Goal: Information Seeking & Learning: Understand process/instructions

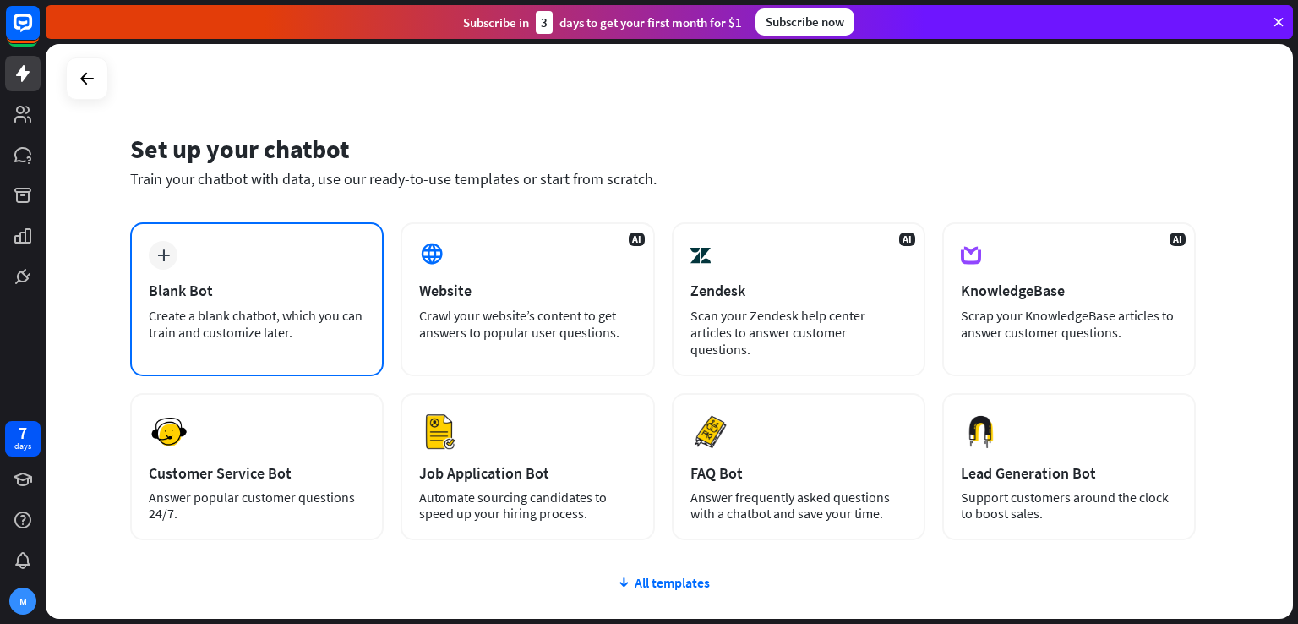
click at [302, 295] on div "Blank Bot" at bounding box center [257, 289] width 216 height 19
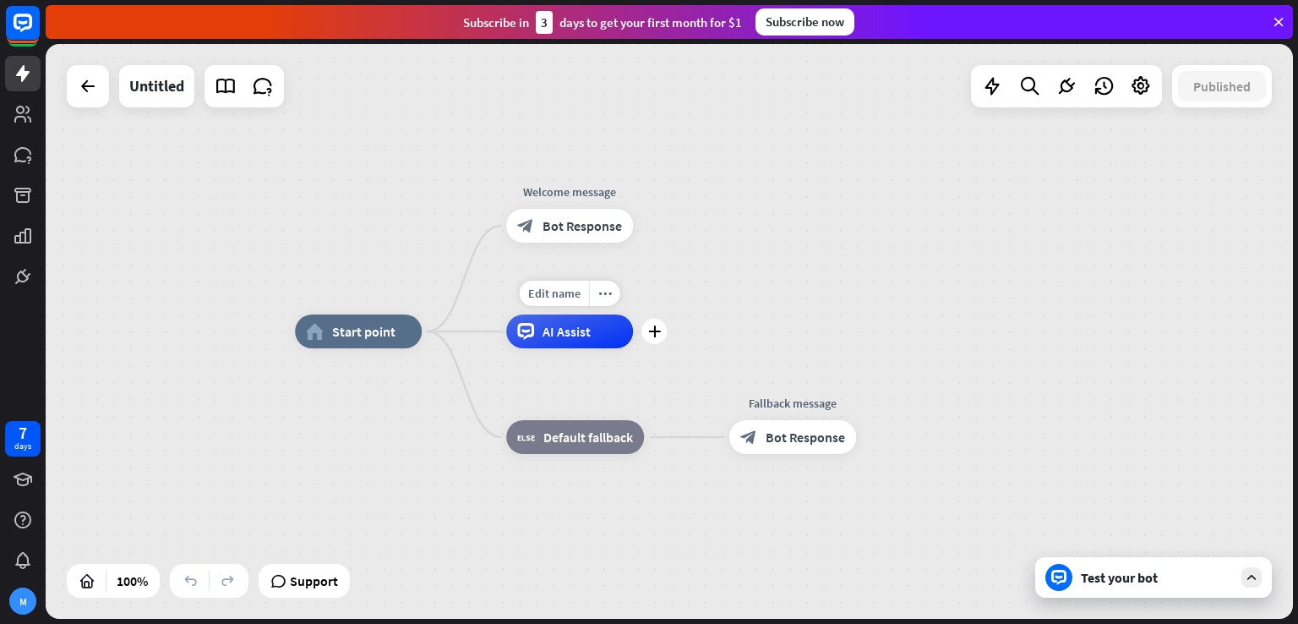
click at [582, 332] on span "AI Assist" at bounding box center [566, 331] width 48 height 17
click at [630, 420] on div "Edit name more_horiz plus block_fallback Default fallback" at bounding box center [575, 437] width 138 height 34
click at [384, 344] on div "home_2 Start point" at bounding box center [358, 331] width 127 height 34
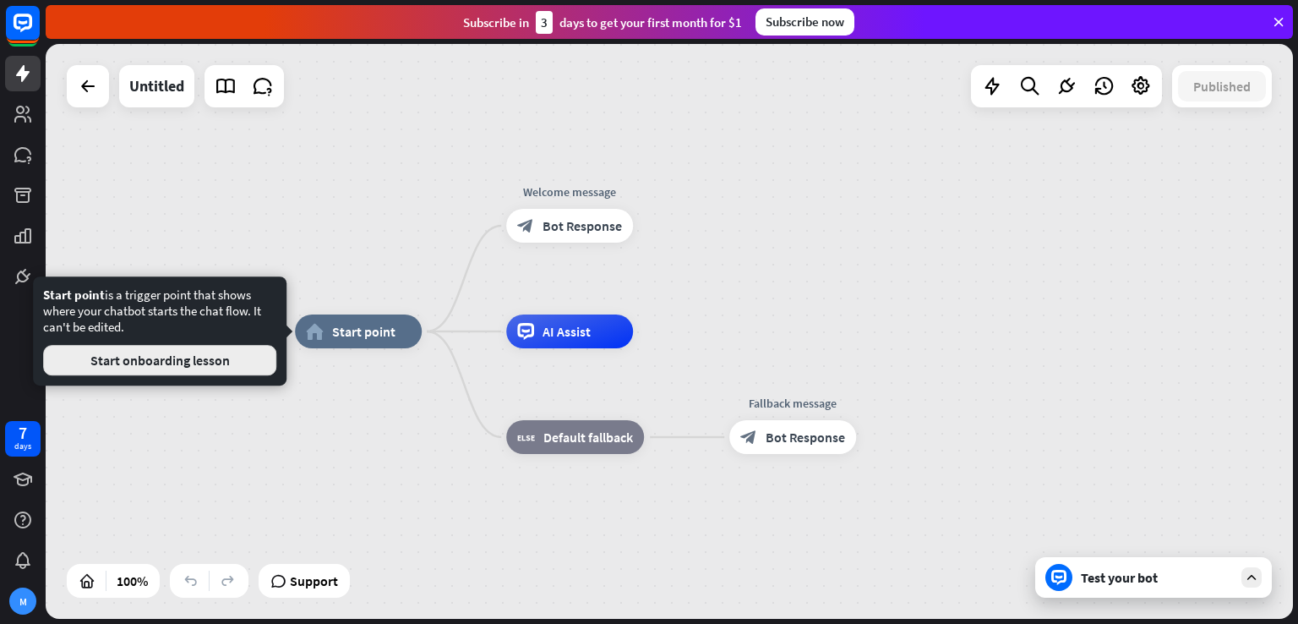
click at [214, 367] on button "Start onboarding lesson" at bounding box center [159, 360] width 233 height 30
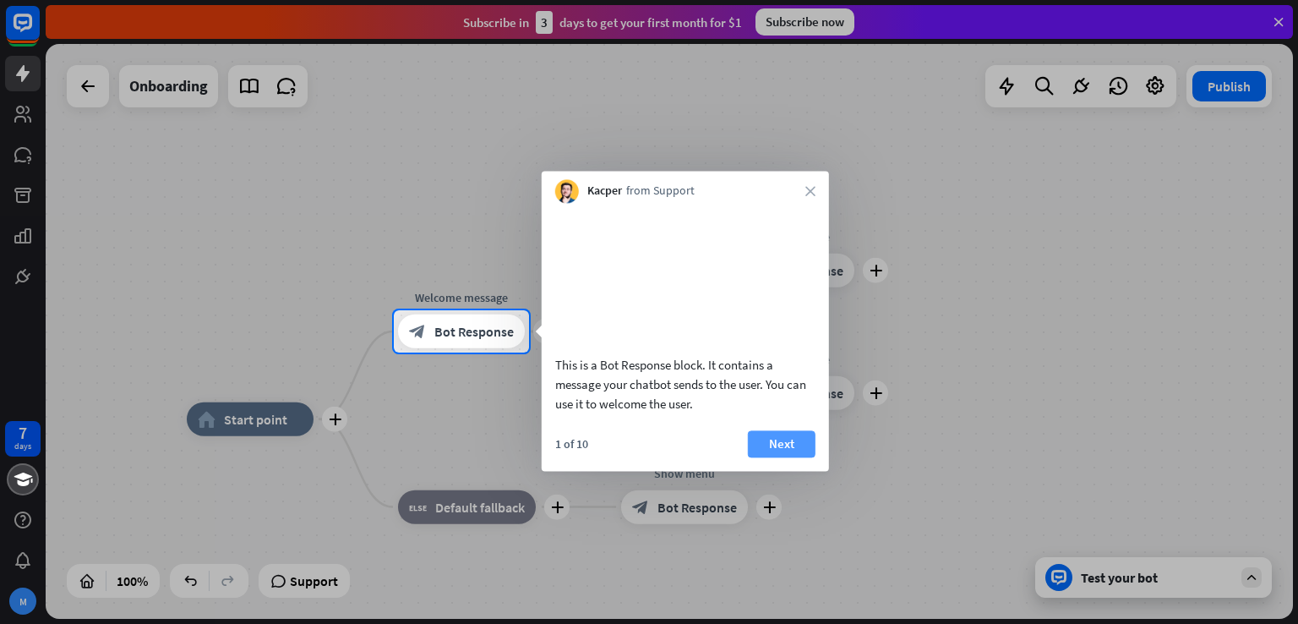
click at [807, 457] on button "Next" at bounding box center [782, 443] width 68 height 27
